Goal: Navigation & Orientation: Find specific page/section

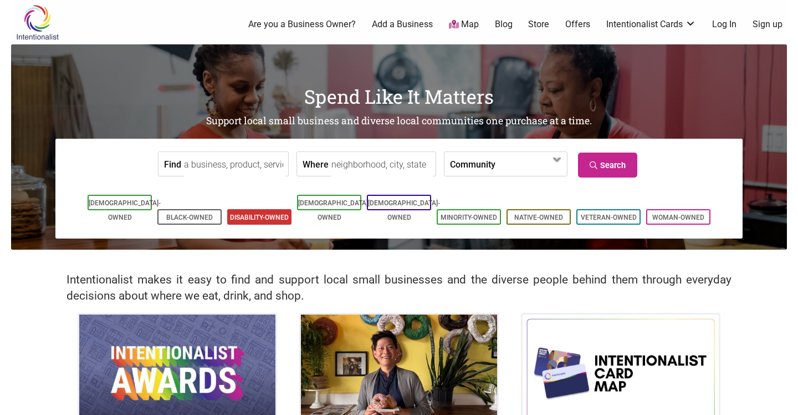
click at [238, 209] on li "Disability-Owned" at bounding box center [259, 217] width 64 height 16
click at [674, 213] on link "Woman-Owned" at bounding box center [678, 217] width 52 height 8
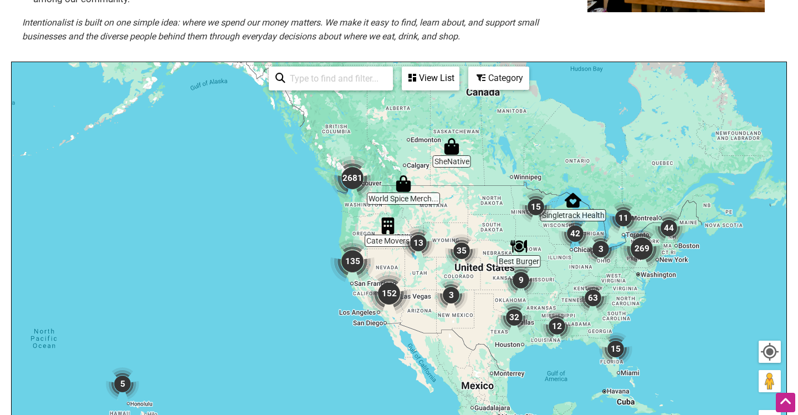
scroll to position [211, 0]
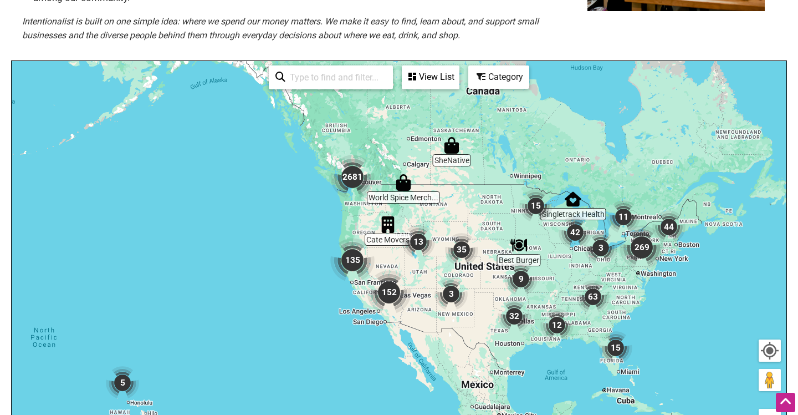
click at [360, 184] on img "2681" at bounding box center [352, 177] width 44 height 44
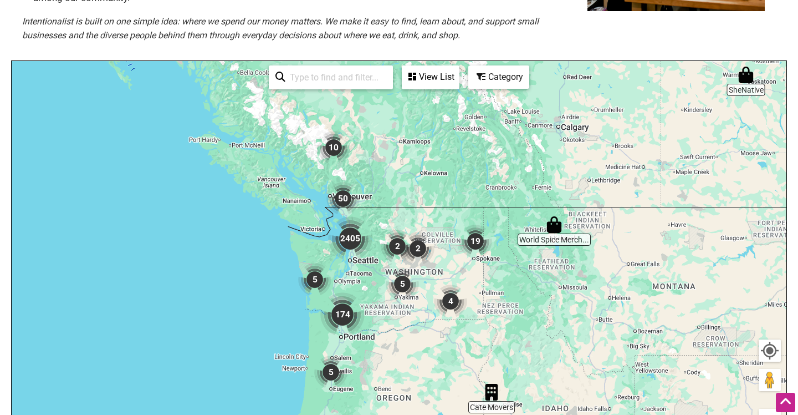
click at [351, 242] on img "2405" at bounding box center [350, 238] width 44 height 44
